Goal: Navigation & Orientation: Find specific page/section

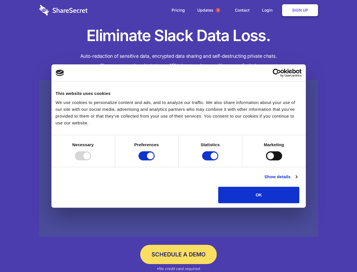
click at [91, 160] on div at bounding box center [83, 155] width 16 height 9
click at [155, 160] on input "Preferences" at bounding box center [147, 155] width 16 height 9
checkbox input "false"
click at [211, 160] on input "Statistics" at bounding box center [210, 155] width 16 height 9
checkbox input "false"
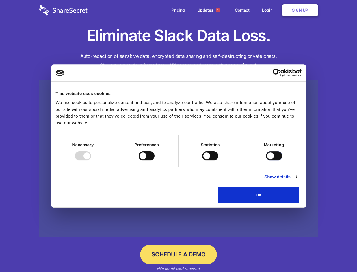
click at [266, 160] on input "Marketing" at bounding box center [274, 155] width 16 height 9
checkbox input "true"
click at [297, 180] on link "Show details" at bounding box center [281, 176] width 33 height 7
click at [0, 0] on ul "Necessary 7 Necessary cookies help make a website usable by enabling basic func…" at bounding box center [0, 0] width 0 height 0
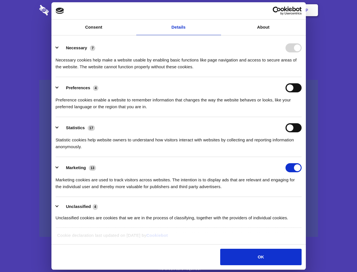
click at [218, 10] on span "1" at bounding box center [218, 10] width 5 height 5
